Goal: Check status

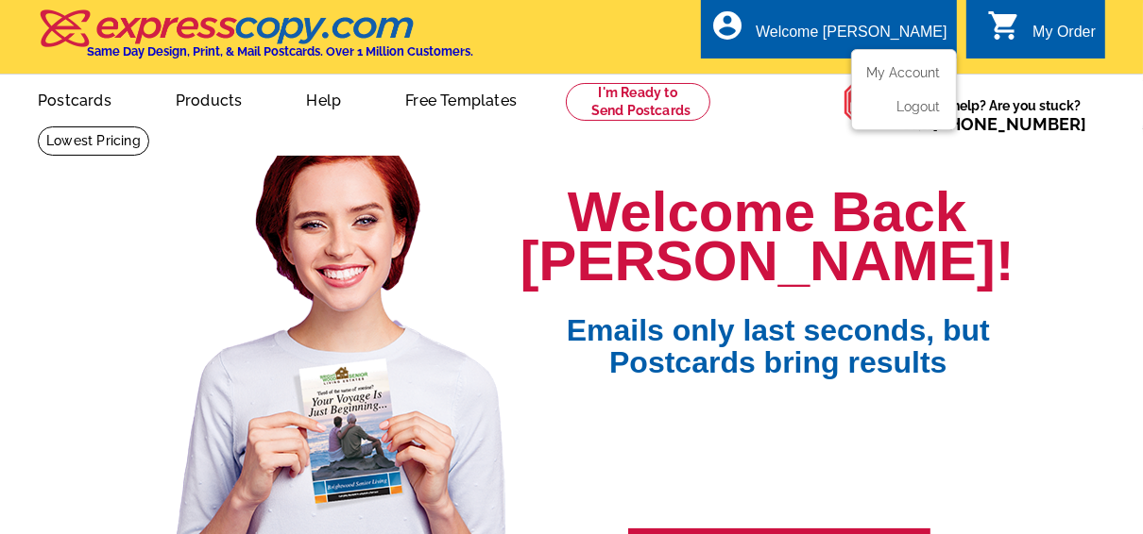
click at [885, 29] on div "Welcome [PERSON_NAME]" at bounding box center [850, 37] width 191 height 26
click at [921, 74] on link "My Account" at bounding box center [899, 72] width 81 height 17
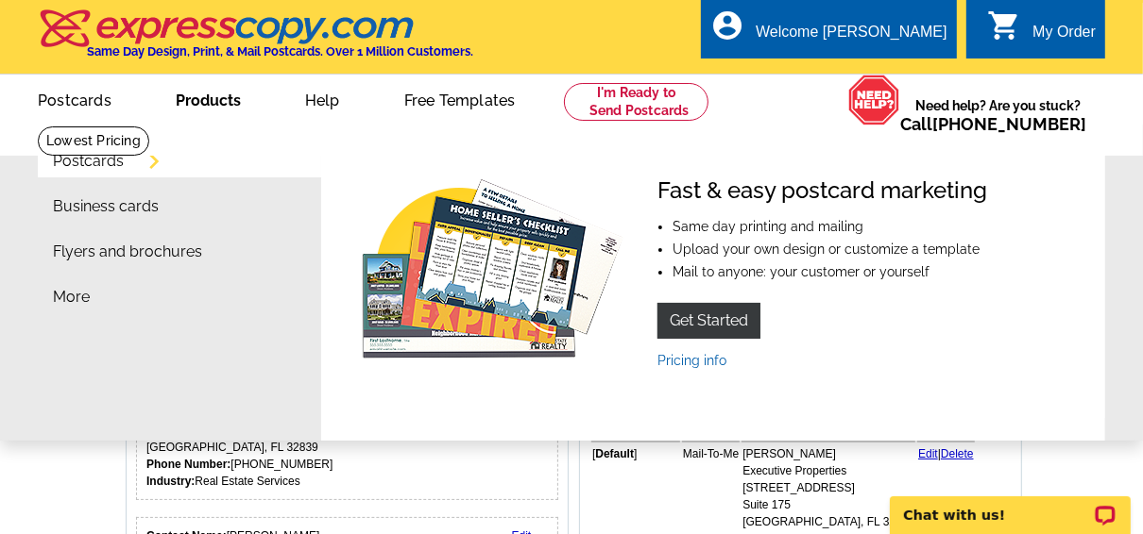
click at [222, 102] on link "Products" at bounding box center [208, 98] width 126 height 44
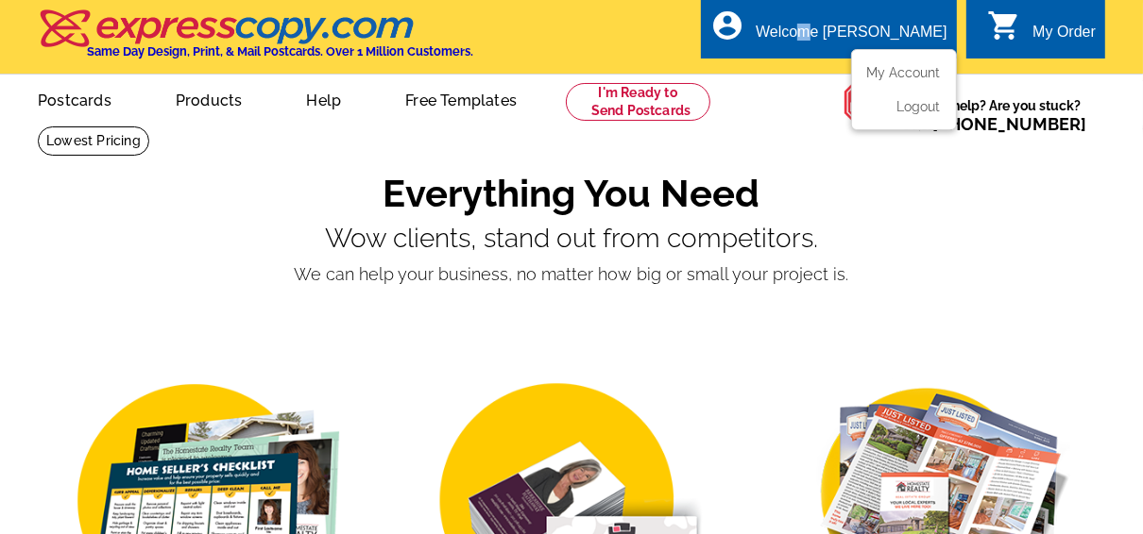
click at [883, 33] on div "Welcome [PERSON_NAME]" at bounding box center [850, 37] width 191 height 26
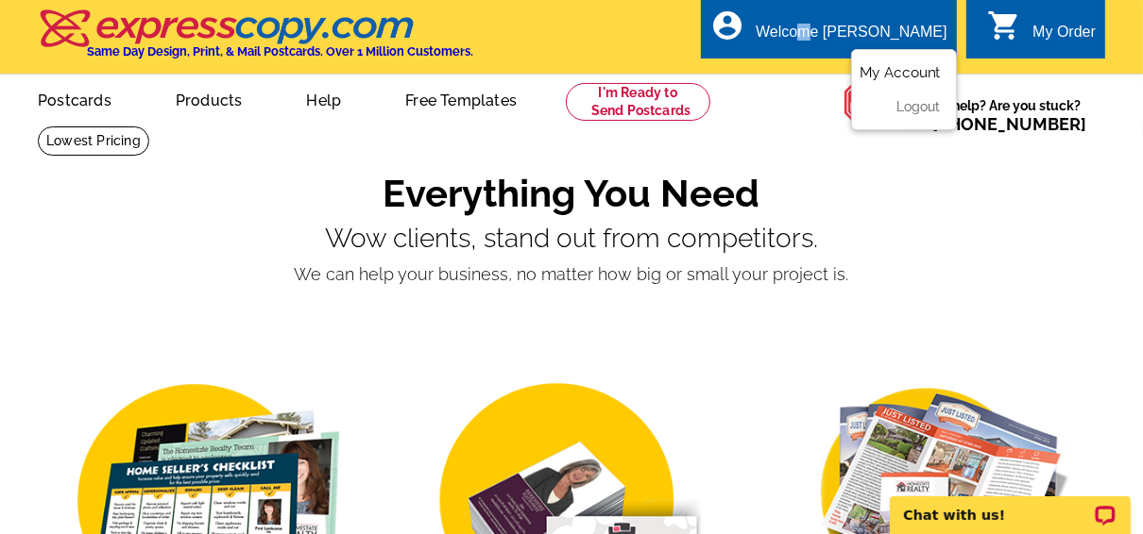
drag, startPoint x: 883, startPoint y: 33, endPoint x: 878, endPoint y: 76, distance: 42.8
click at [878, 76] on link "My Account" at bounding box center [899, 72] width 81 height 17
click at [874, 78] on link "My Account" at bounding box center [899, 72] width 81 height 17
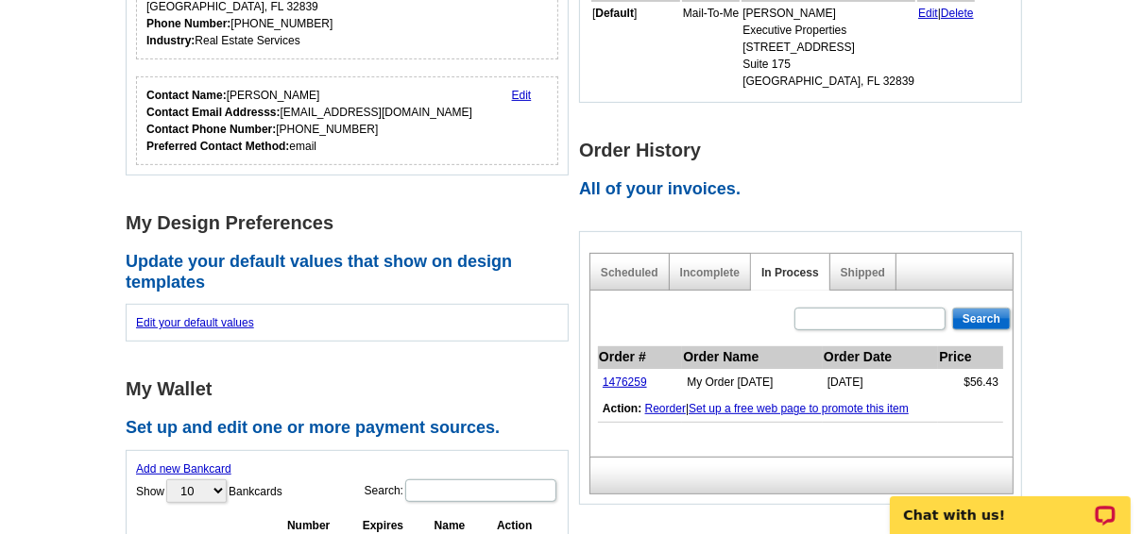
scroll to position [378, 0]
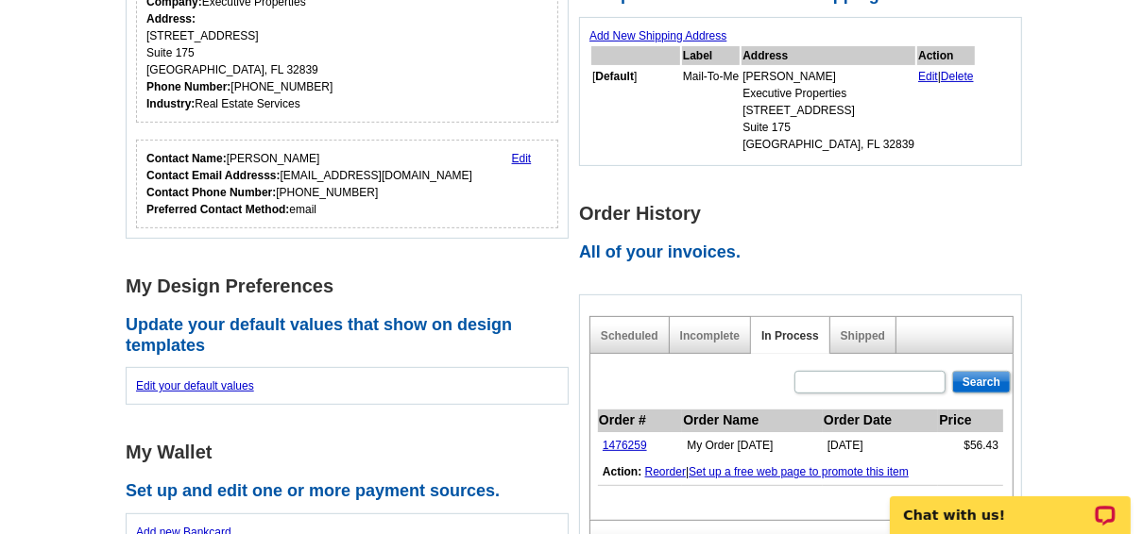
click at [851, 327] on div "Shipped" at bounding box center [863, 335] width 66 height 37
click at [858, 332] on link "Shipped" at bounding box center [862, 336] width 44 height 13
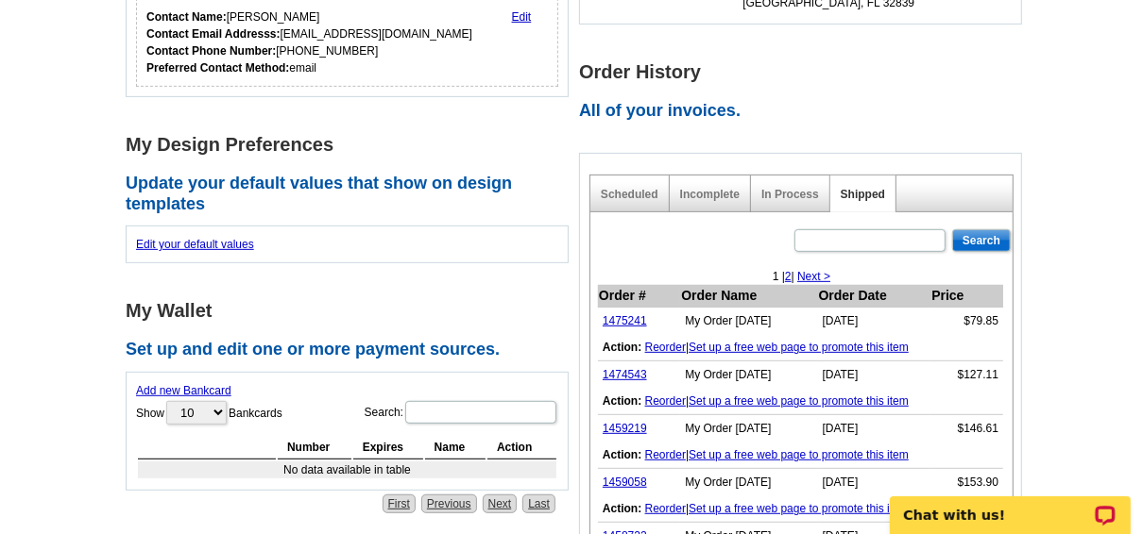
scroll to position [529, 0]
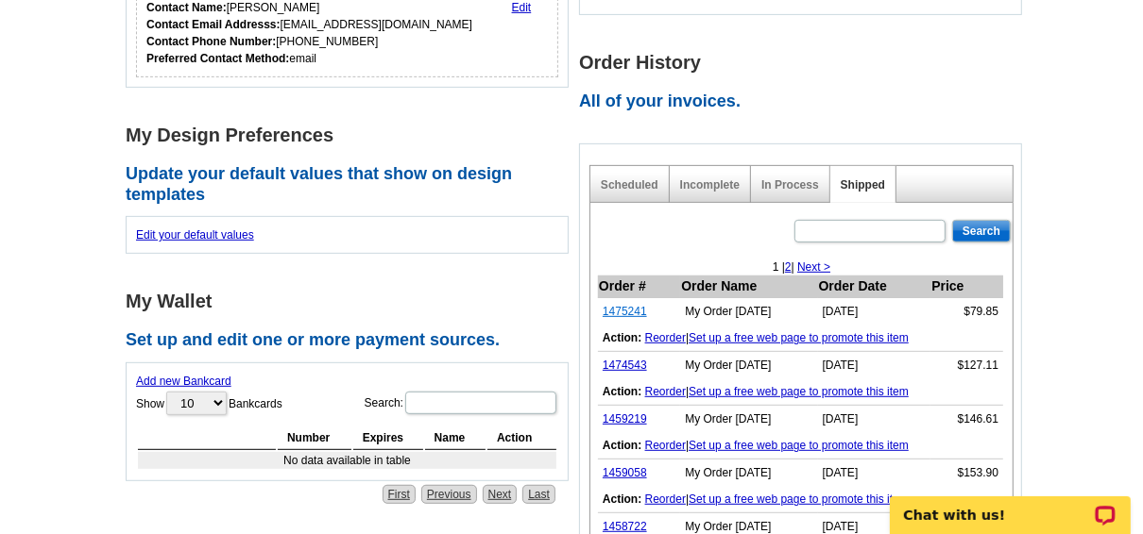
click at [633, 307] on link "1475241" at bounding box center [624, 311] width 44 height 13
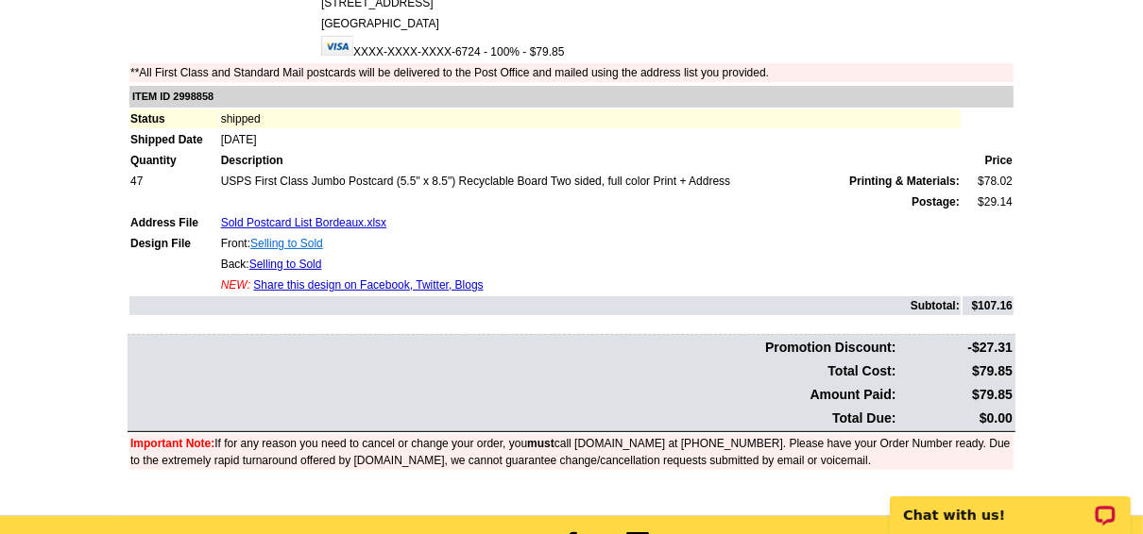
click at [300, 242] on link "Selling to Sold" at bounding box center [286, 243] width 73 height 13
